Goal: Complete application form

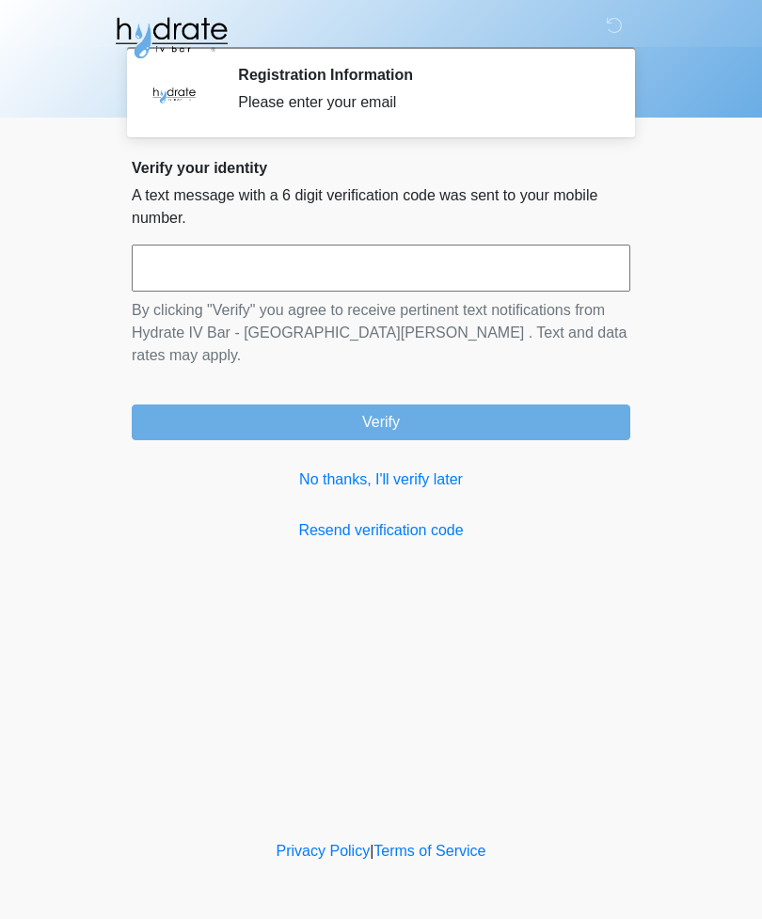
click at [393, 268] on input "text" at bounding box center [381, 268] width 499 height 47
type input "******"
click at [315, 417] on button "Verify" at bounding box center [381, 423] width 499 height 36
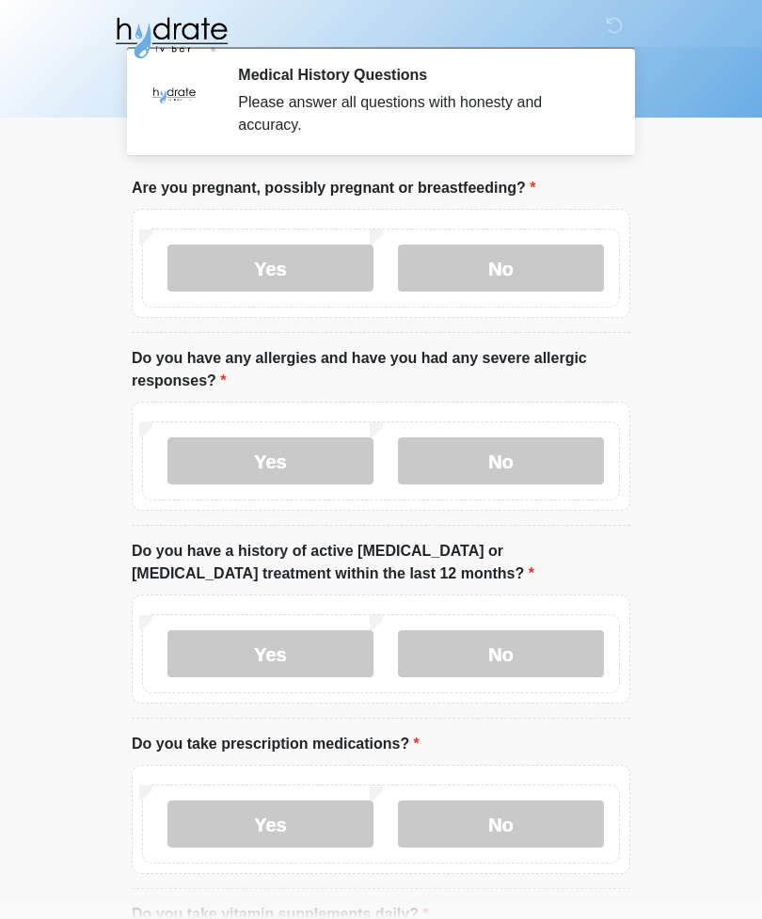
click at [537, 254] on label "No" at bounding box center [501, 268] width 206 height 47
click at [523, 468] on label "No" at bounding box center [501, 461] width 206 height 47
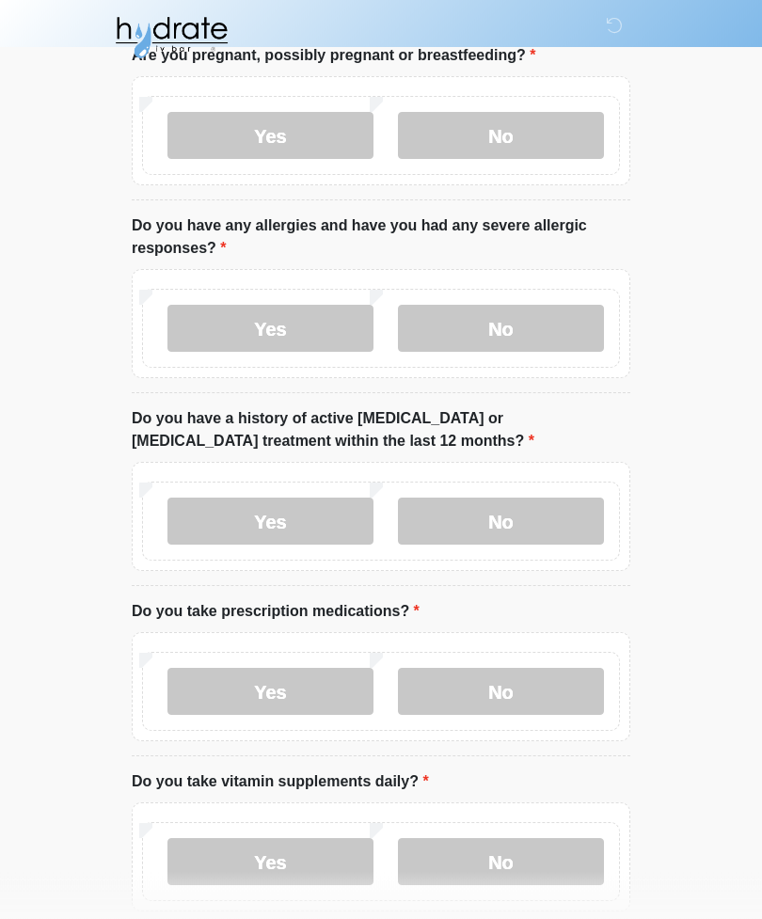
scroll to position [146, 0]
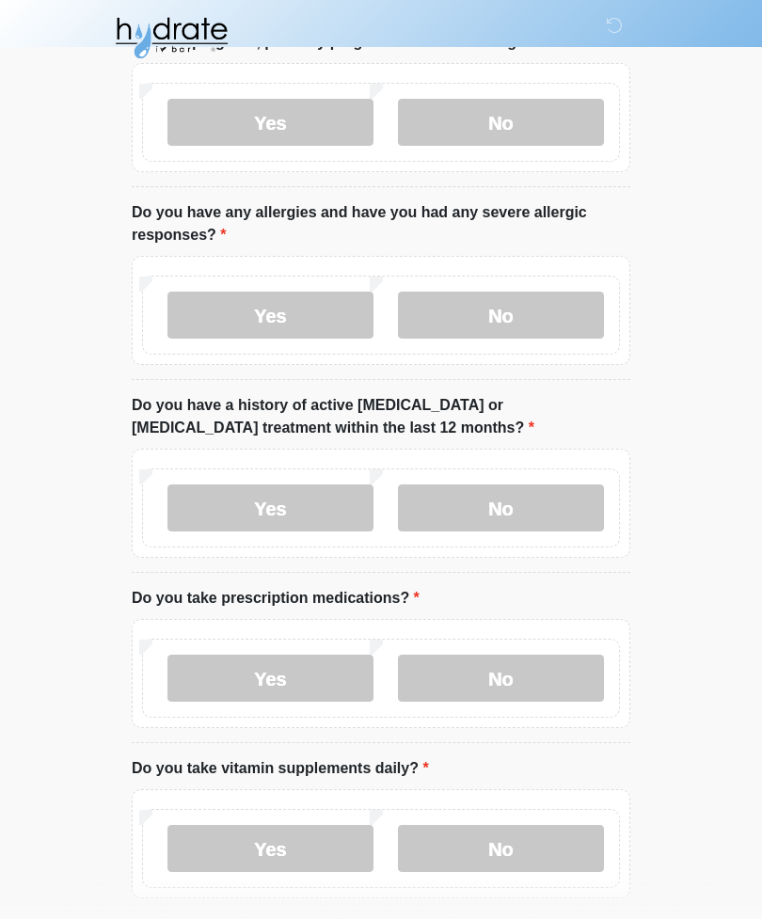
click at [547, 513] on label "No" at bounding box center [501, 508] width 206 height 47
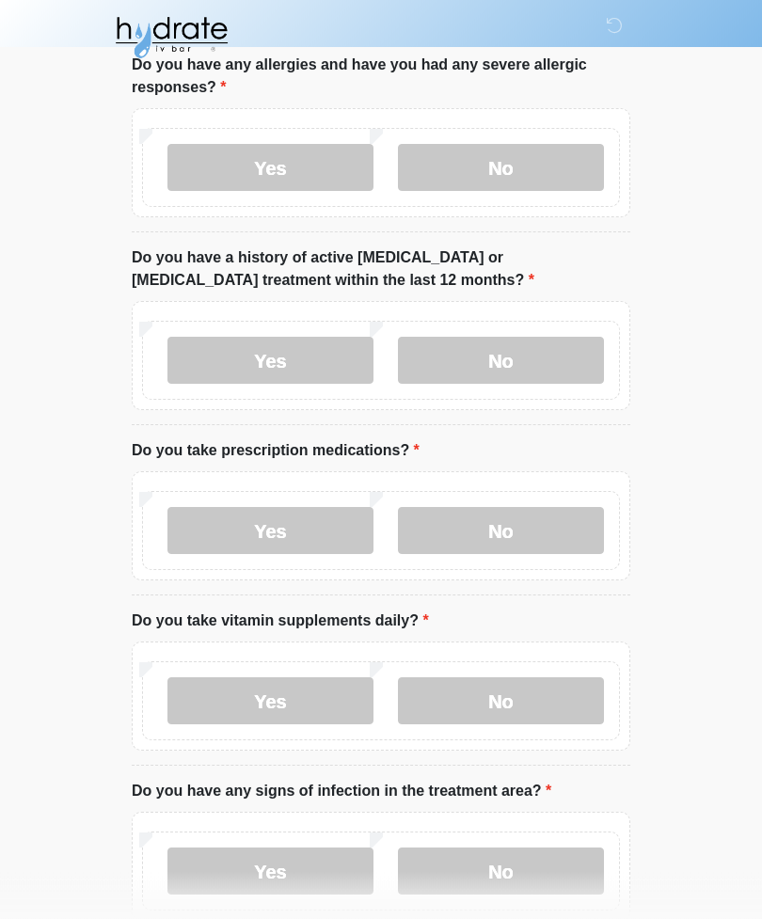
scroll to position [294, 0]
click at [295, 526] on label "Yes" at bounding box center [271, 530] width 206 height 47
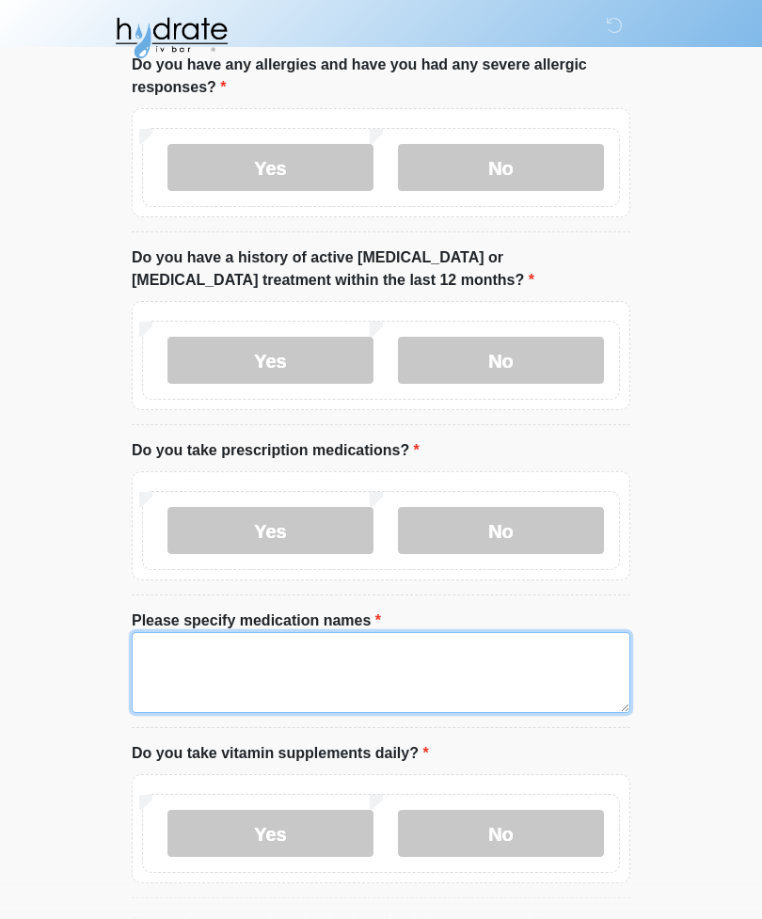
click at [464, 674] on textarea "Please specify medication names" at bounding box center [381, 672] width 499 height 81
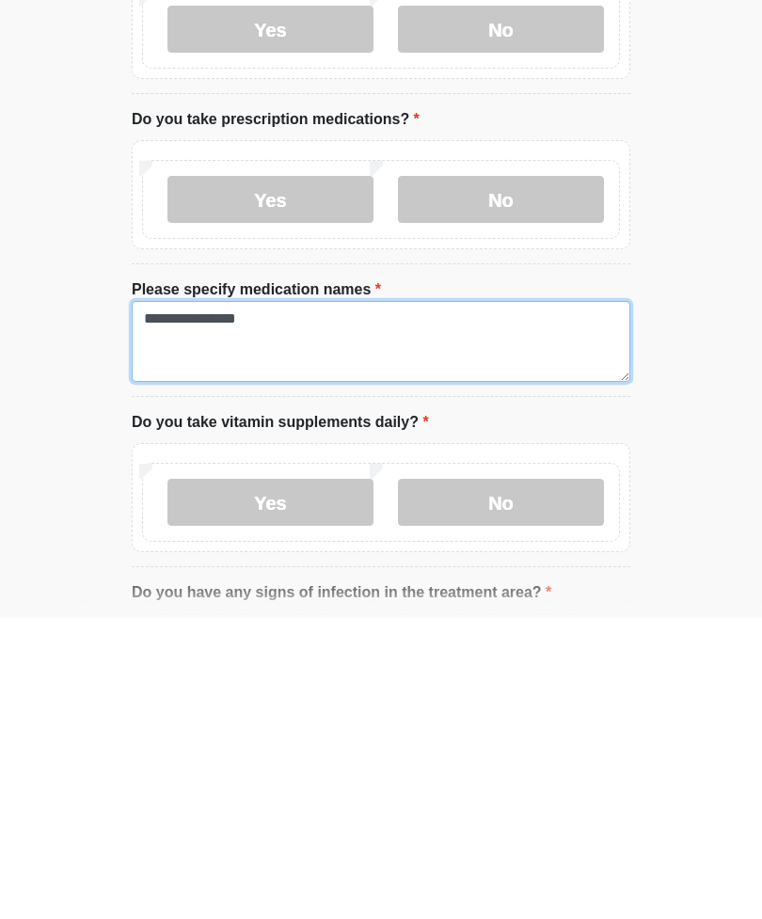
type textarea "**********"
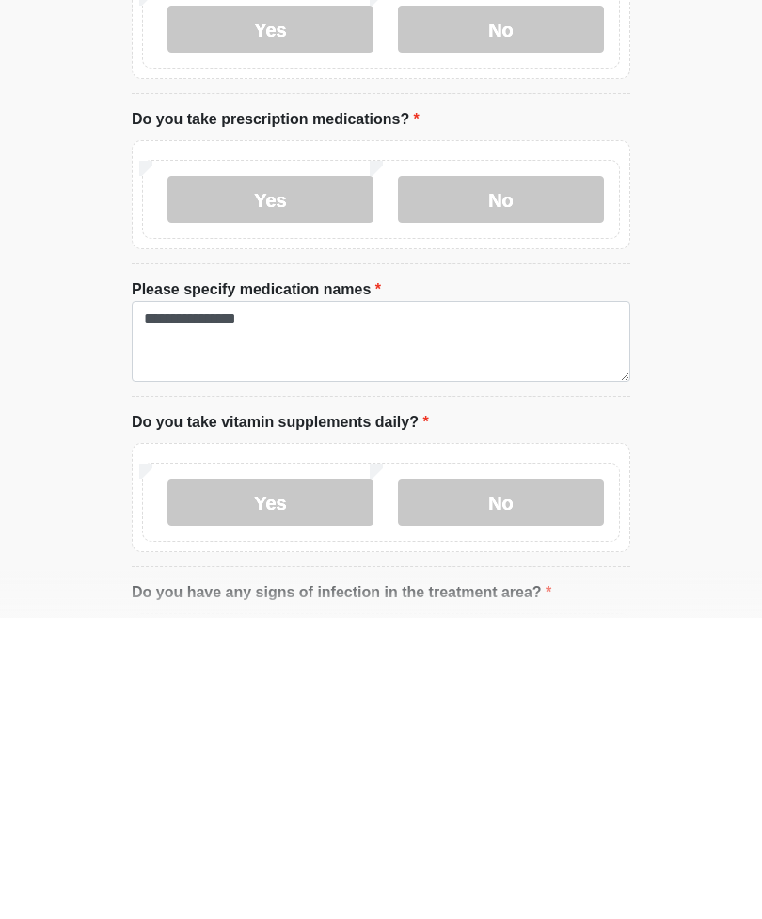
click at [467, 780] on label "No" at bounding box center [501, 803] width 206 height 47
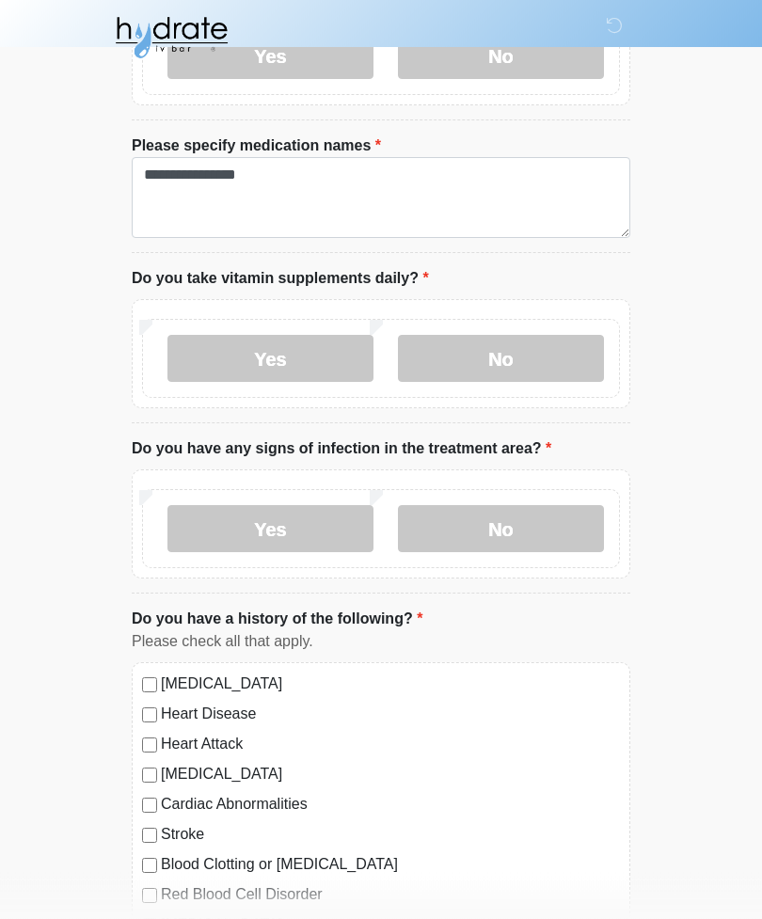
click at [470, 530] on label "No" at bounding box center [501, 529] width 206 height 47
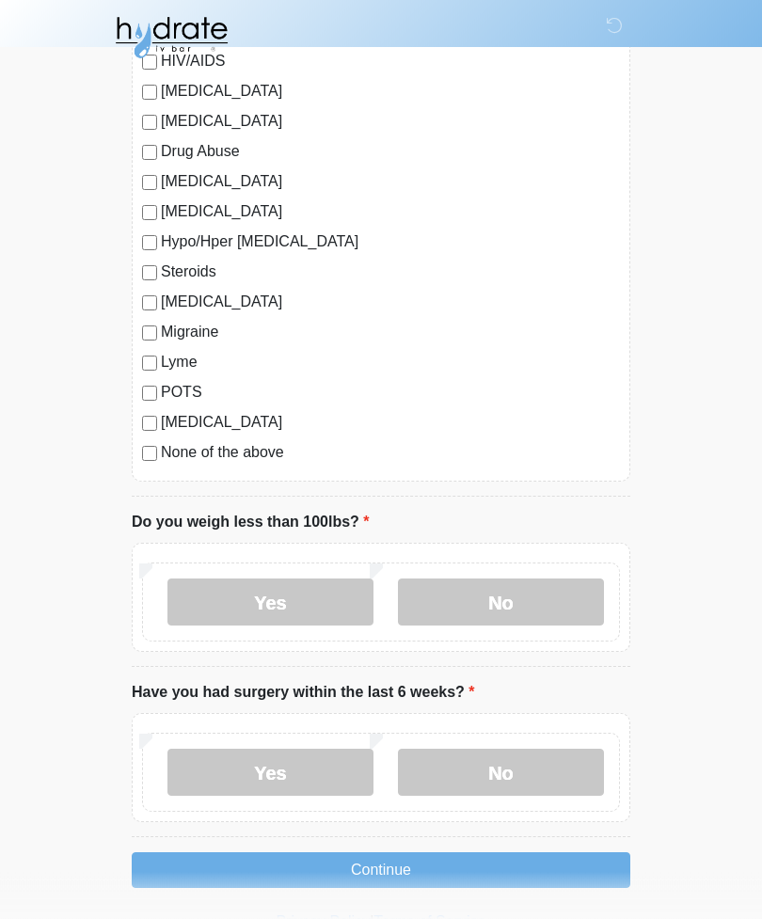
scroll to position [1970, 0]
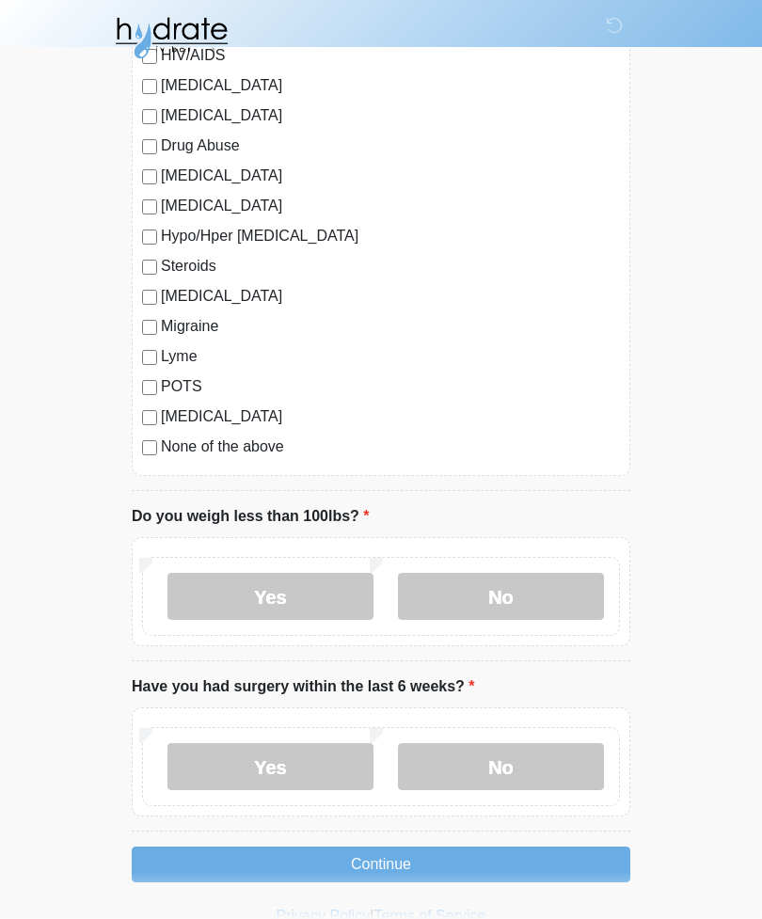
click at [464, 587] on label "No" at bounding box center [501, 596] width 206 height 47
click at [460, 763] on label "No" at bounding box center [501, 766] width 206 height 47
click at [368, 861] on button "Continue" at bounding box center [381, 865] width 499 height 36
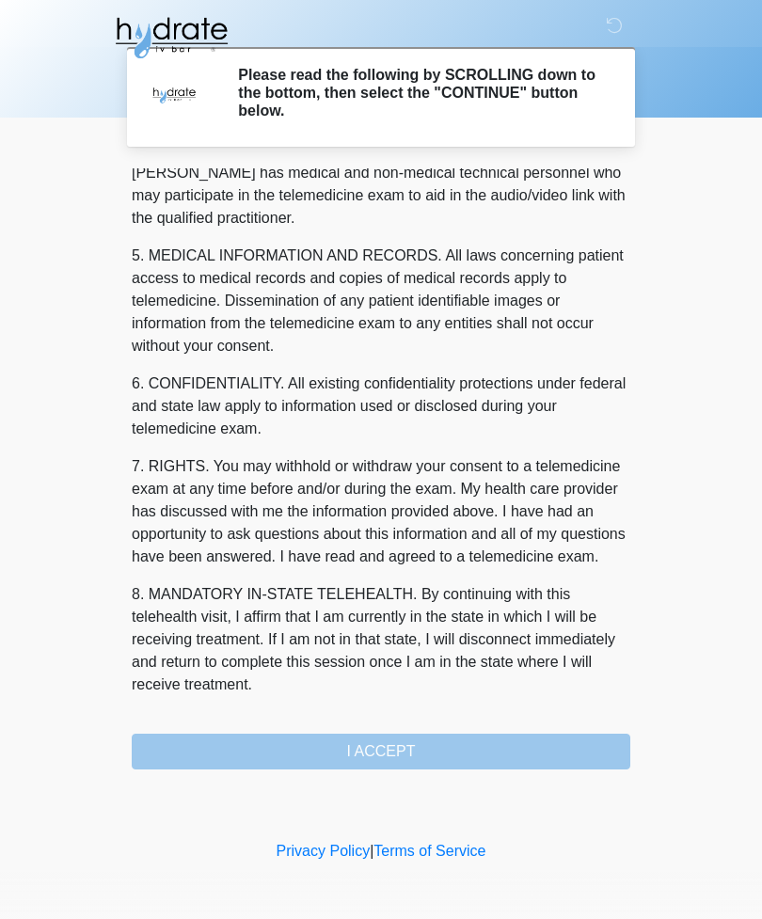
scroll to position [571, 0]
click at [454, 746] on div "1. PURPOSE. The purpose of this form is to obtain your consent for a telemedici…" at bounding box center [381, 468] width 499 height 601
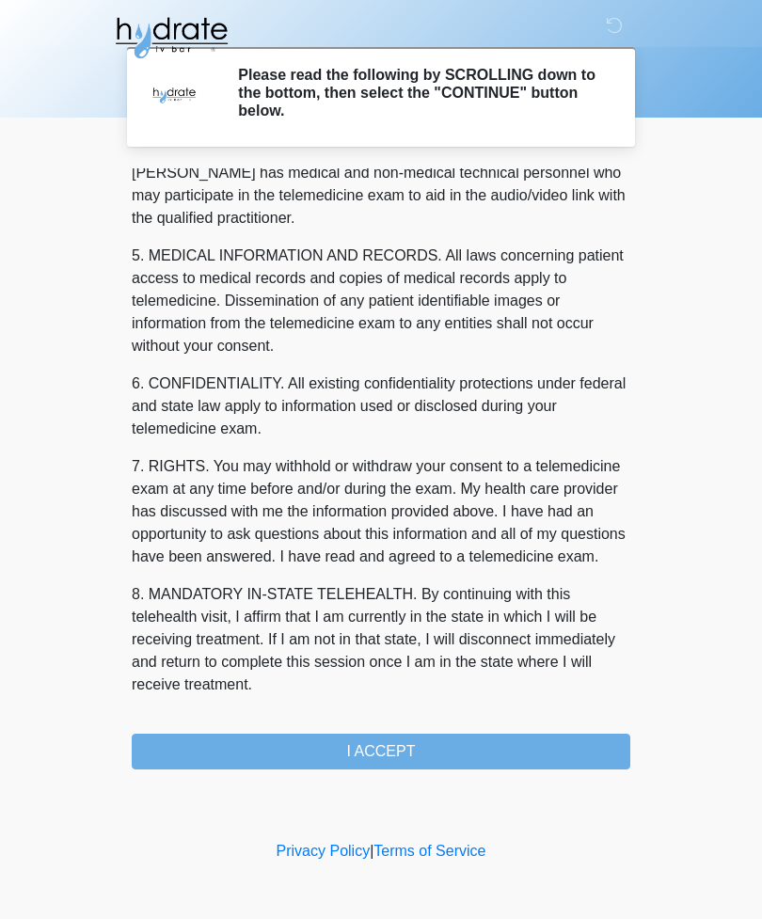
click at [388, 748] on button "I ACCEPT" at bounding box center [381, 752] width 499 height 36
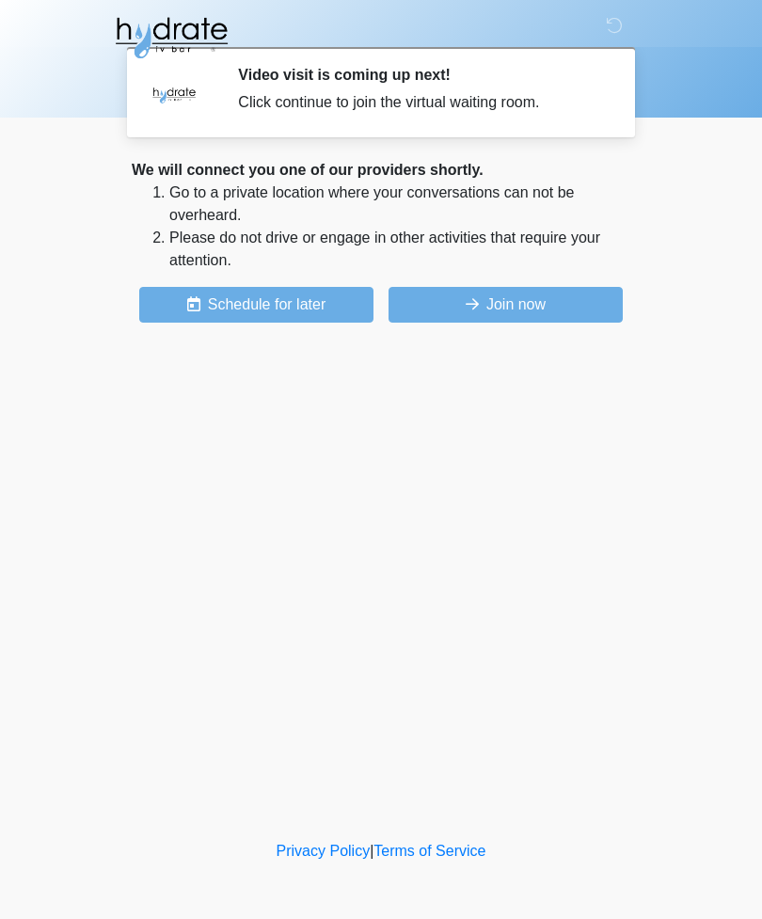
click at [520, 301] on button "Join now" at bounding box center [506, 305] width 234 height 36
